Goal: Information Seeking & Learning: Learn about a topic

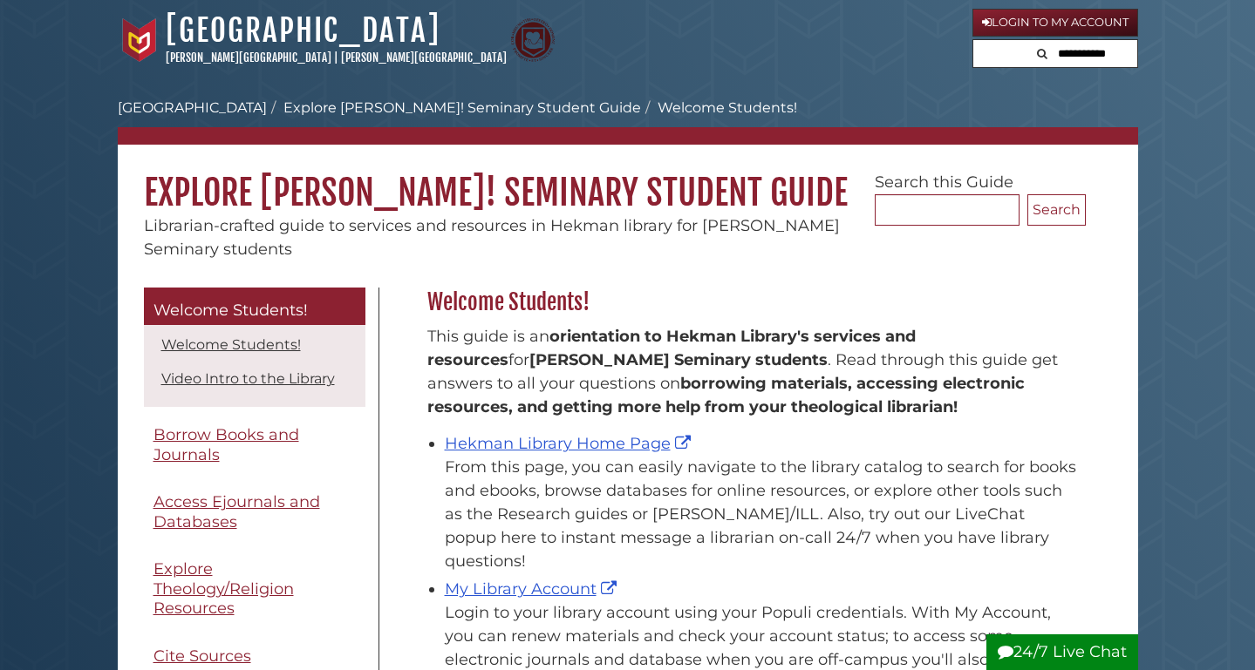
scroll to position [257, 667]
click at [503, 432] on div "Hekman Library Home Page From this page, you can easily navigate to the library…" at bounding box center [761, 502] width 632 height 141
click at [504, 439] on link "Hekman Library Home Page" at bounding box center [570, 443] width 250 height 19
click at [565, 447] on link "Hekman Library Home Page" at bounding box center [570, 443] width 250 height 19
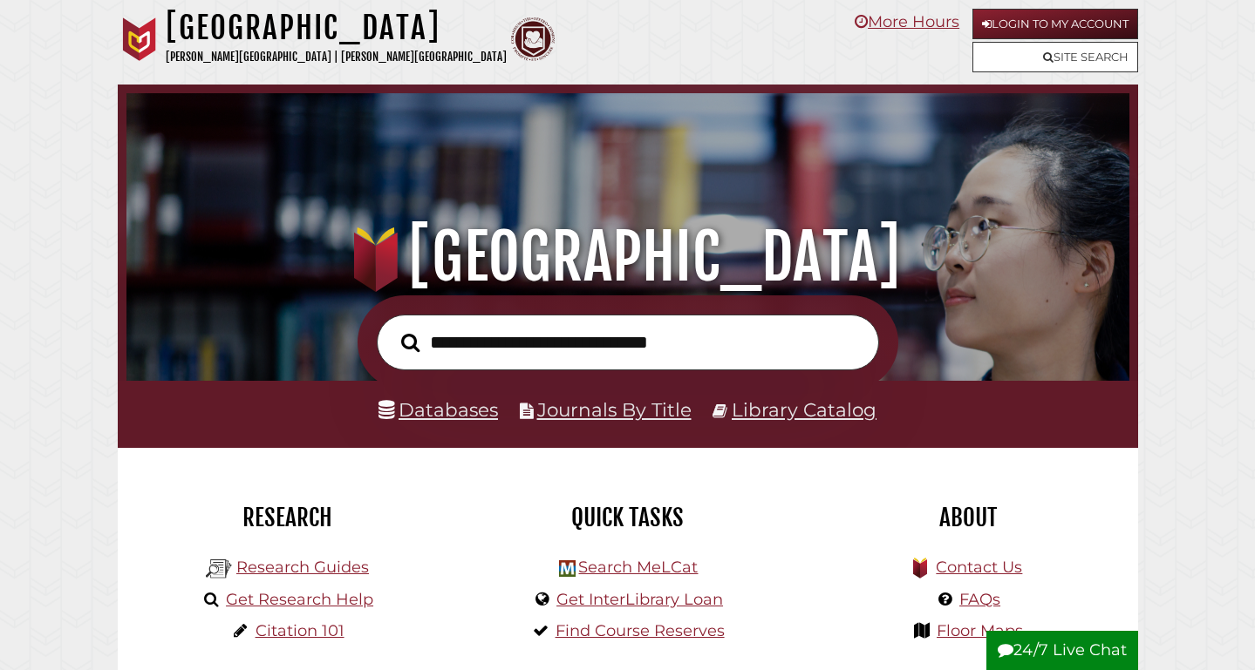
scroll to position [331, 994]
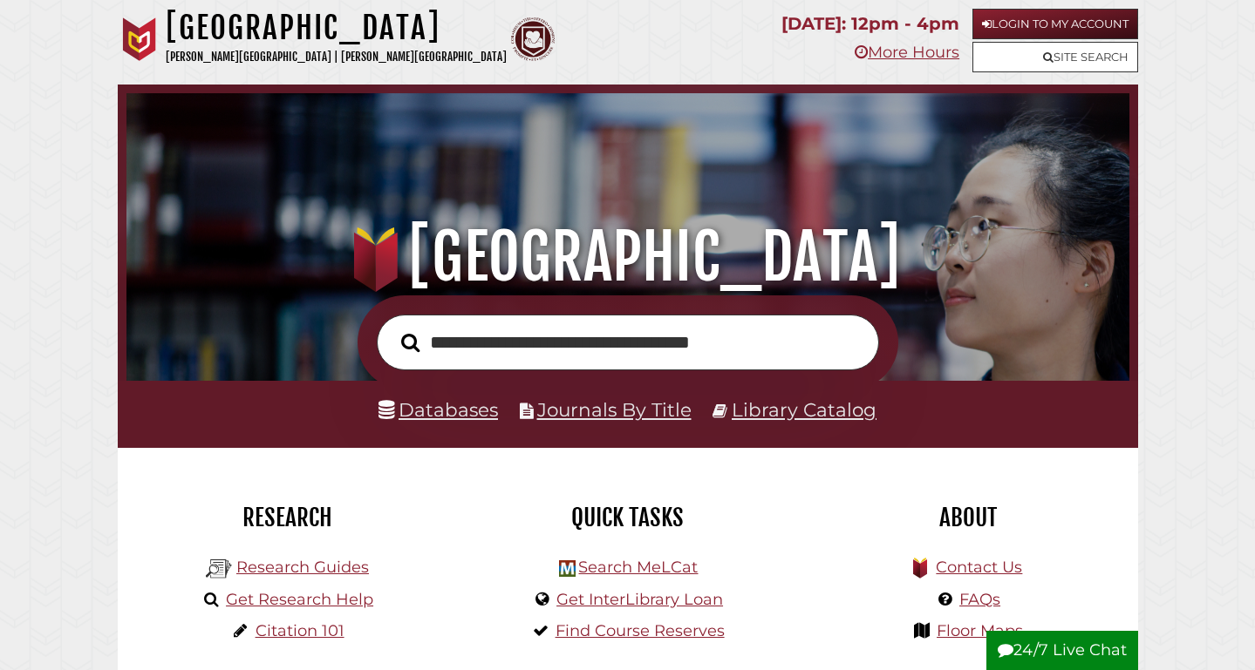
type input "**********"
click at [410, 343] on button "Search" at bounding box center [410, 343] width 36 height 29
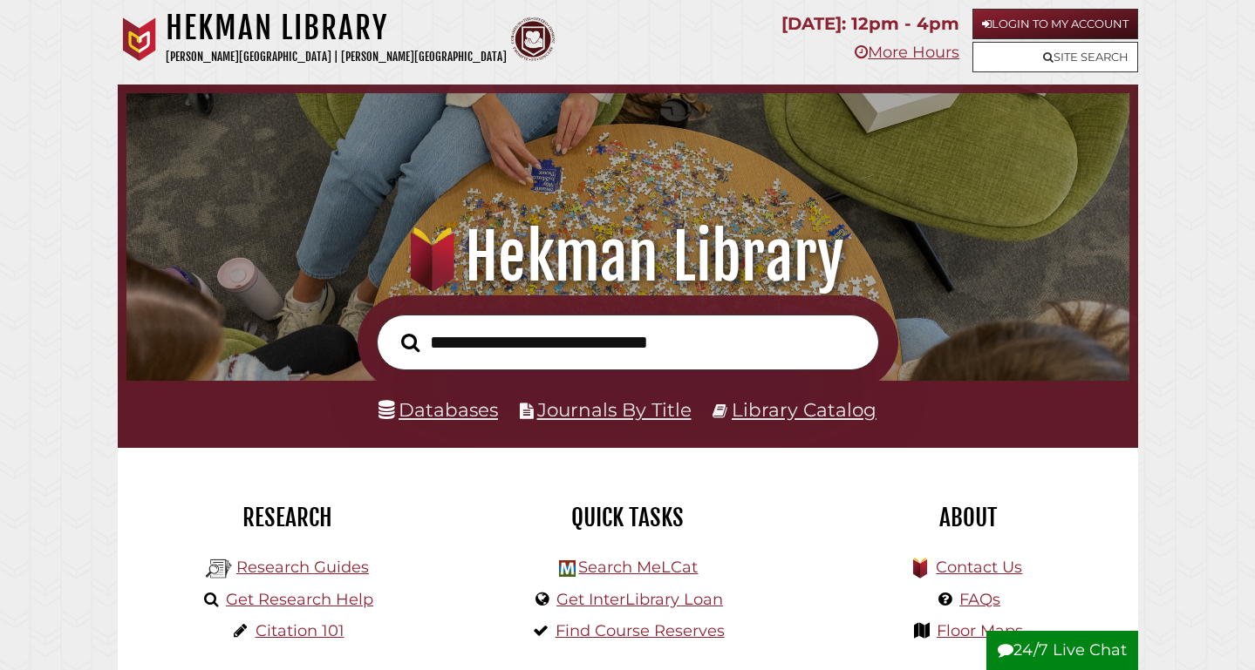
scroll to position [331, 994]
click at [466, 418] on link "Databases" at bounding box center [437, 409] width 119 height 23
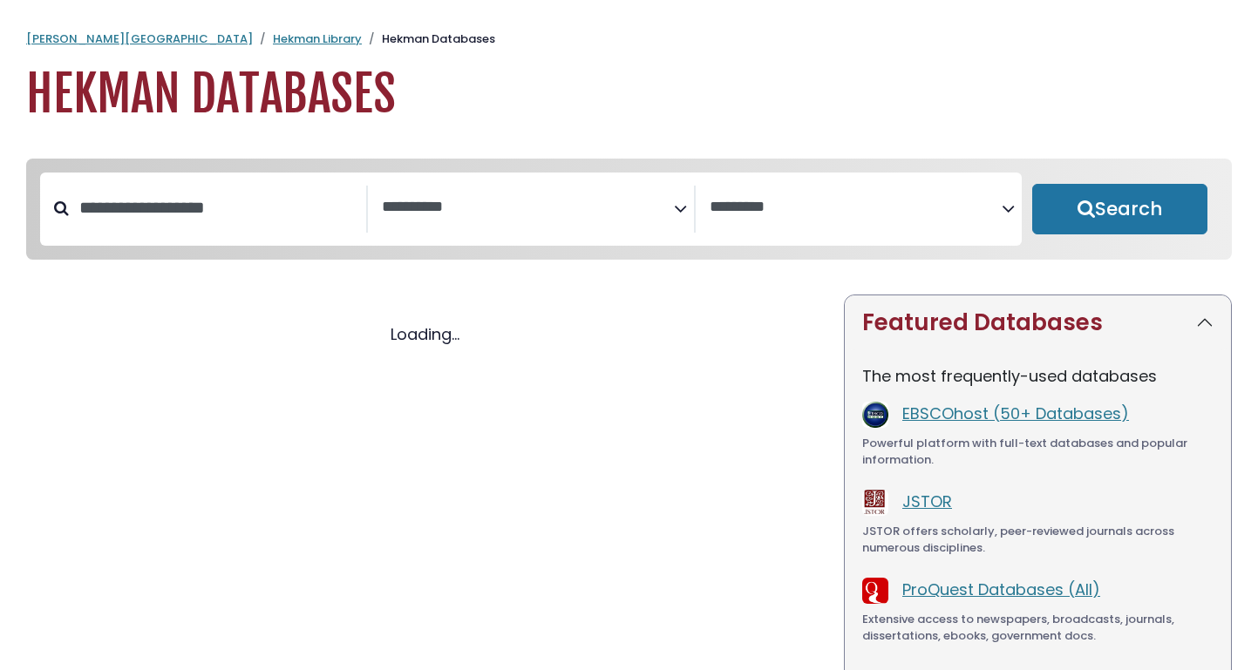
select select "Database Subject Filter"
select select "Database Vendors Filter"
select select "Database Subject Filter"
select select "Database Vendors Filter"
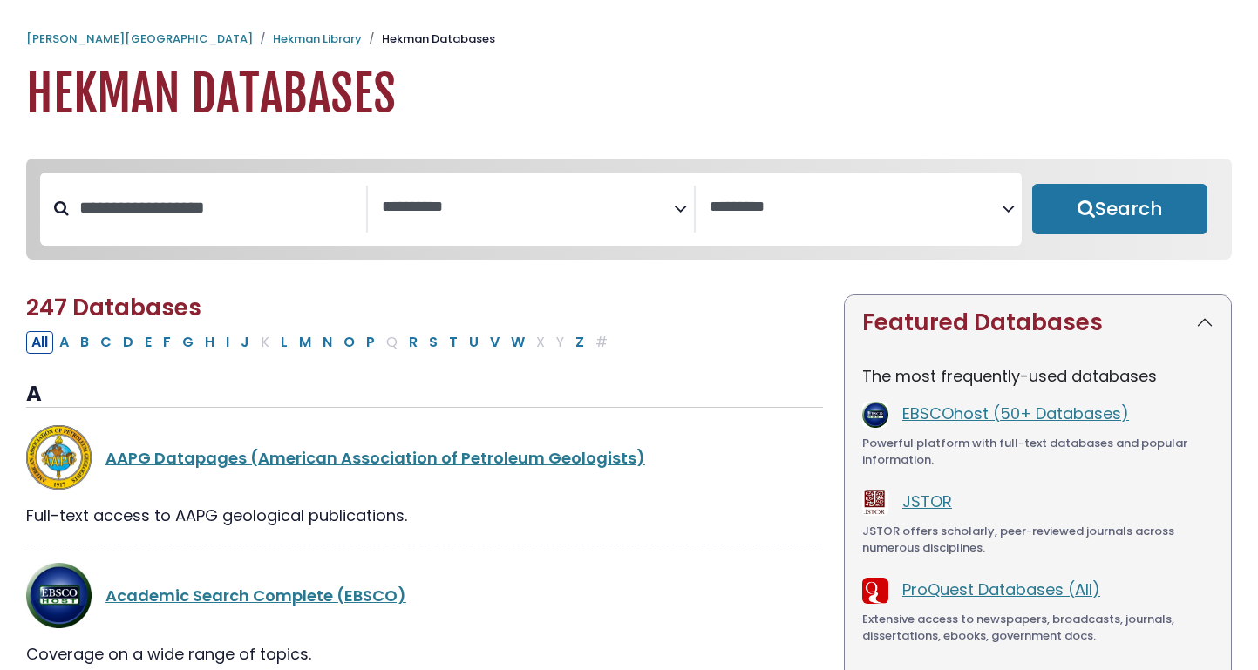
click at [243, 238] on div "**********" at bounding box center [531, 209] width 982 height 73
click at [243, 222] on input "Search database by title or keyword" at bounding box center [217, 208] width 297 height 29
type input "****"
click at [1119, 210] on button "Search" at bounding box center [1119, 209] width 175 height 51
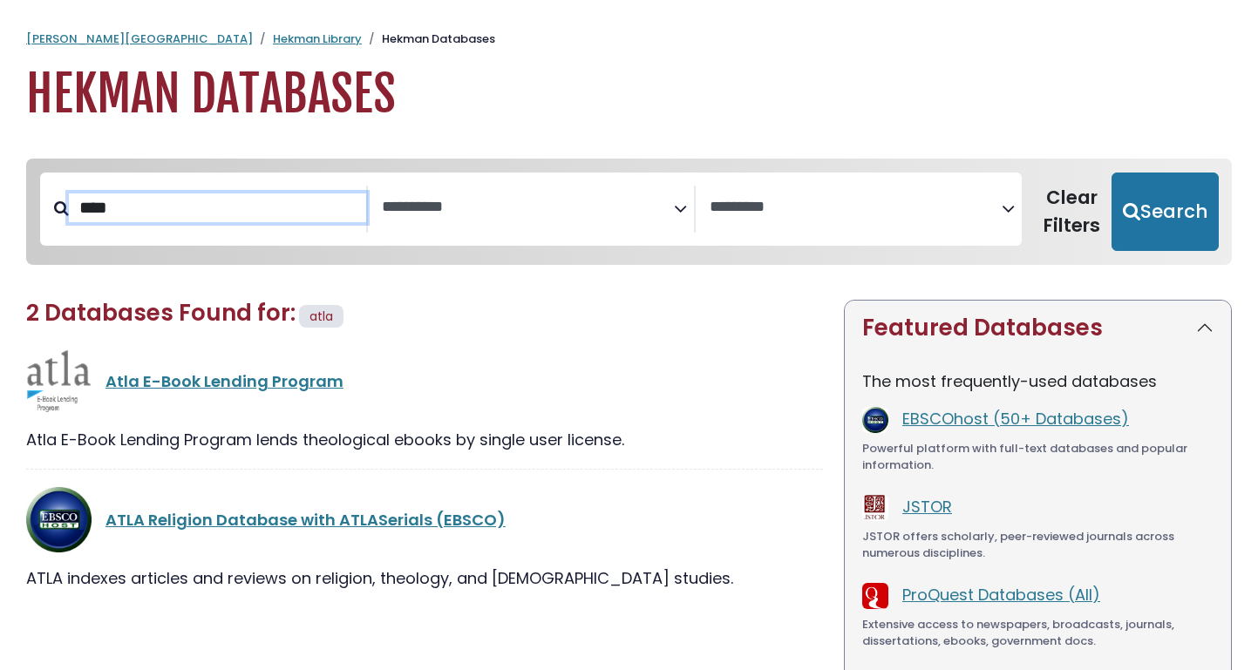
select select "Database Subject Filter"
select select "Database Vendors Filter"
click at [248, 529] on link "ATLA Religion Database with ATLASerials (EBSCO)" at bounding box center [305, 520] width 400 height 22
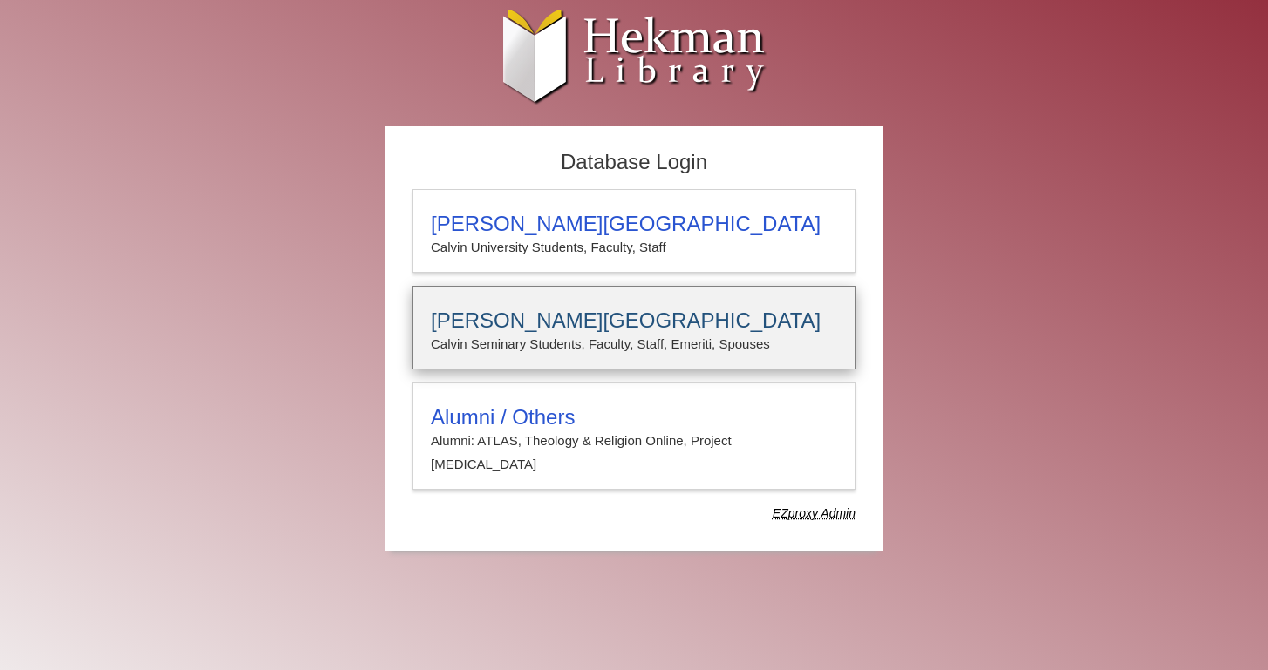
click at [522, 360] on div "Calvin Theological Seminary Calvin Seminary Students, Faculty, Staff, Emeriti, …" at bounding box center [633, 328] width 443 height 84
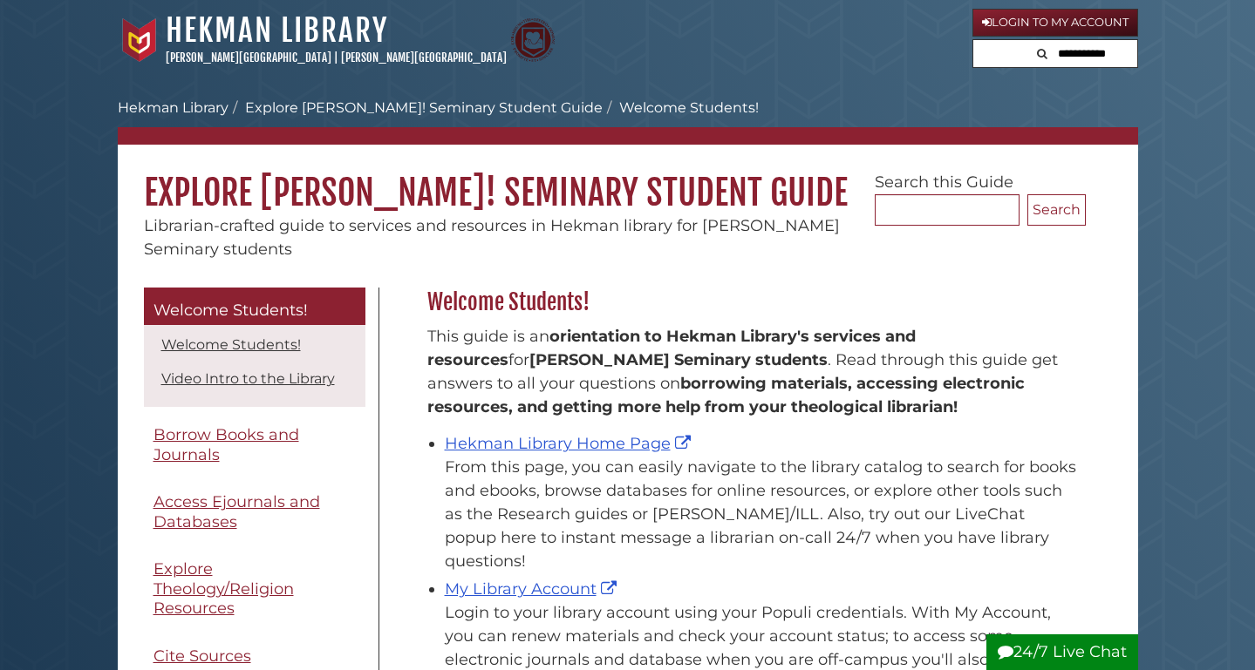
scroll to position [257, 667]
click at [556, 428] on li "Hekman Library Home Page From this page, you can easily navigate to the library…" at bounding box center [761, 501] width 632 height 146
click at [560, 456] on div "From this page, you can easily navigate to the library catalog to search for bo…" at bounding box center [761, 515] width 632 height 118
click at [561, 450] on link "Hekman Library Home Page" at bounding box center [570, 443] width 250 height 19
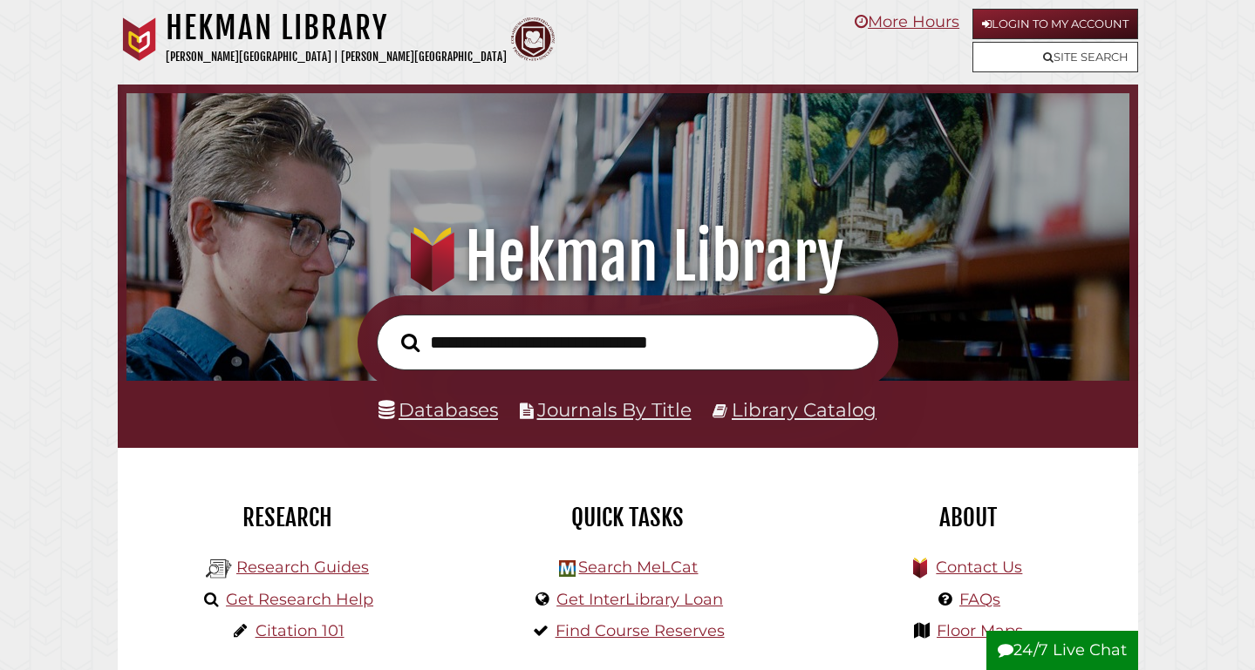
scroll to position [331, 994]
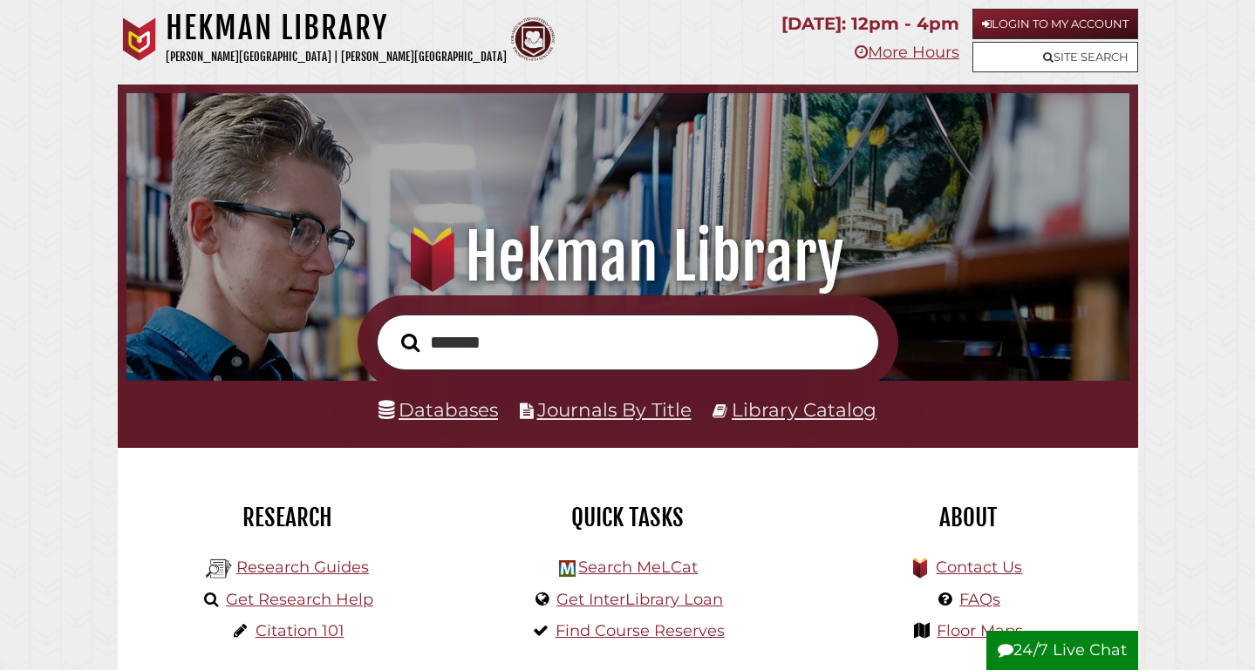
type input "*******"
click at [410, 343] on button "Search" at bounding box center [410, 343] width 36 height 29
